Goal: Task Accomplishment & Management: Use online tool/utility

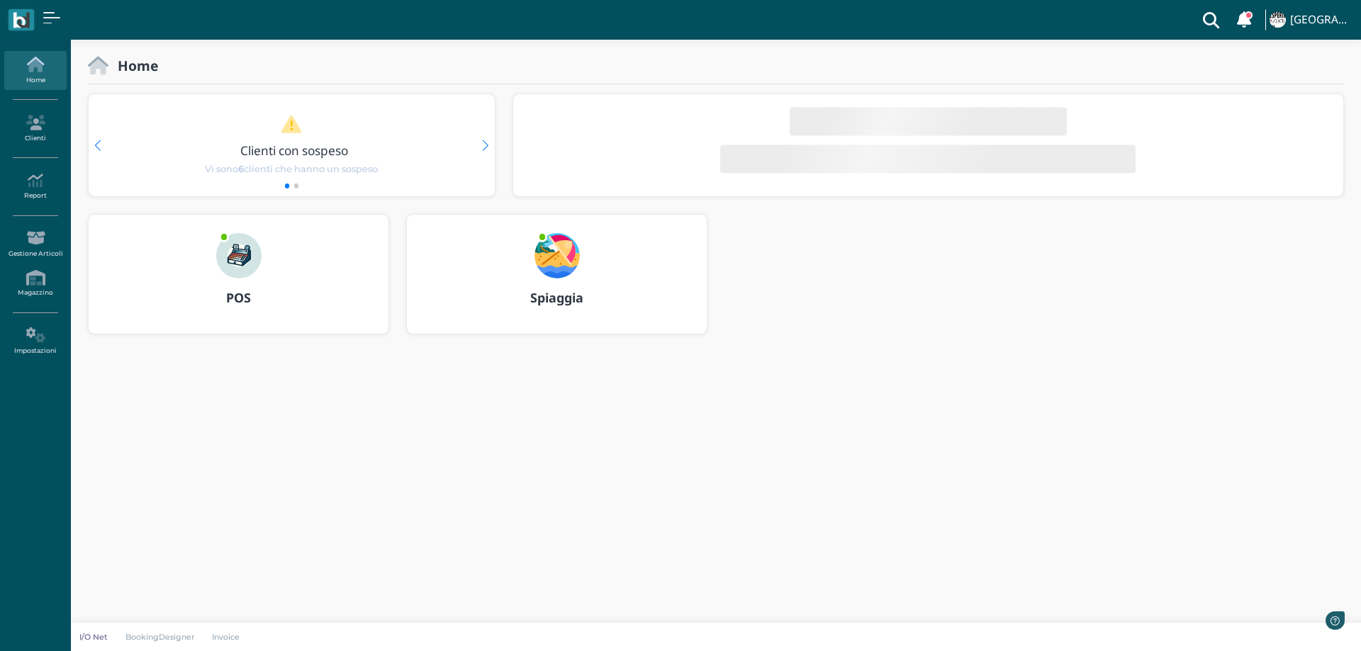
click at [551, 237] on img at bounding box center [556, 255] width 45 height 45
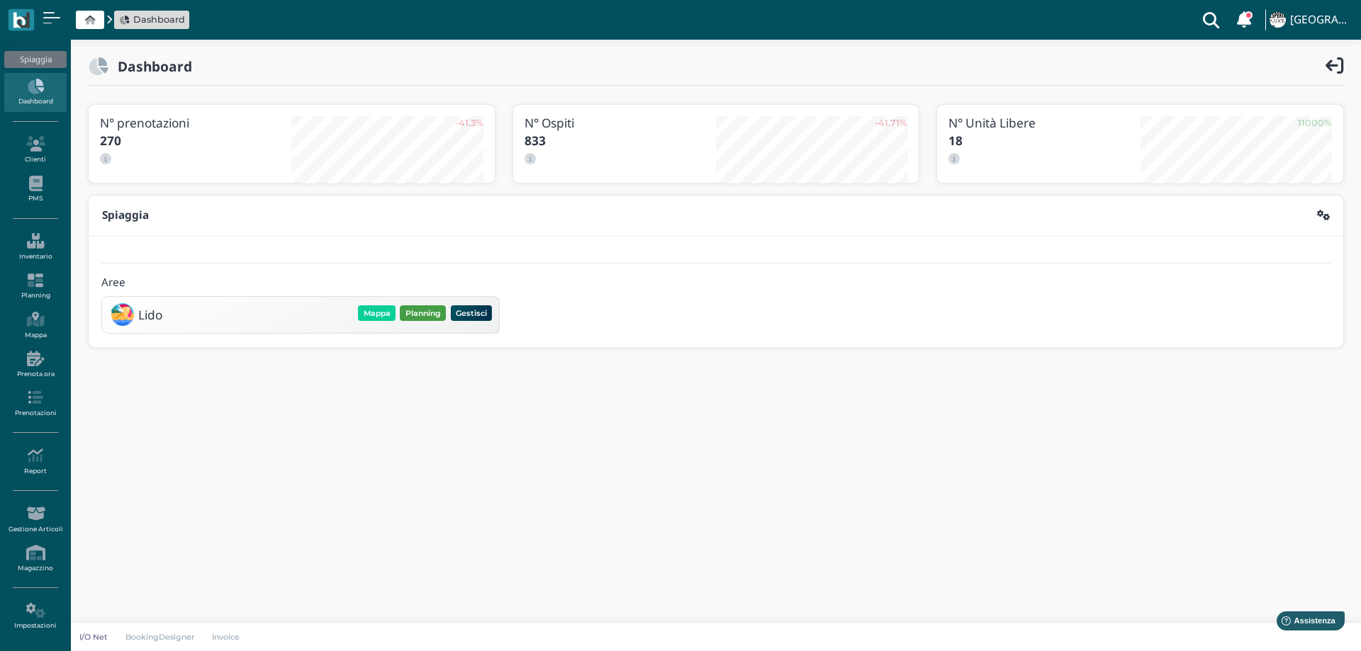
click at [437, 311] on button "Planning" at bounding box center [423, 313] width 46 height 16
